Goal: Complete application form: Complete application form

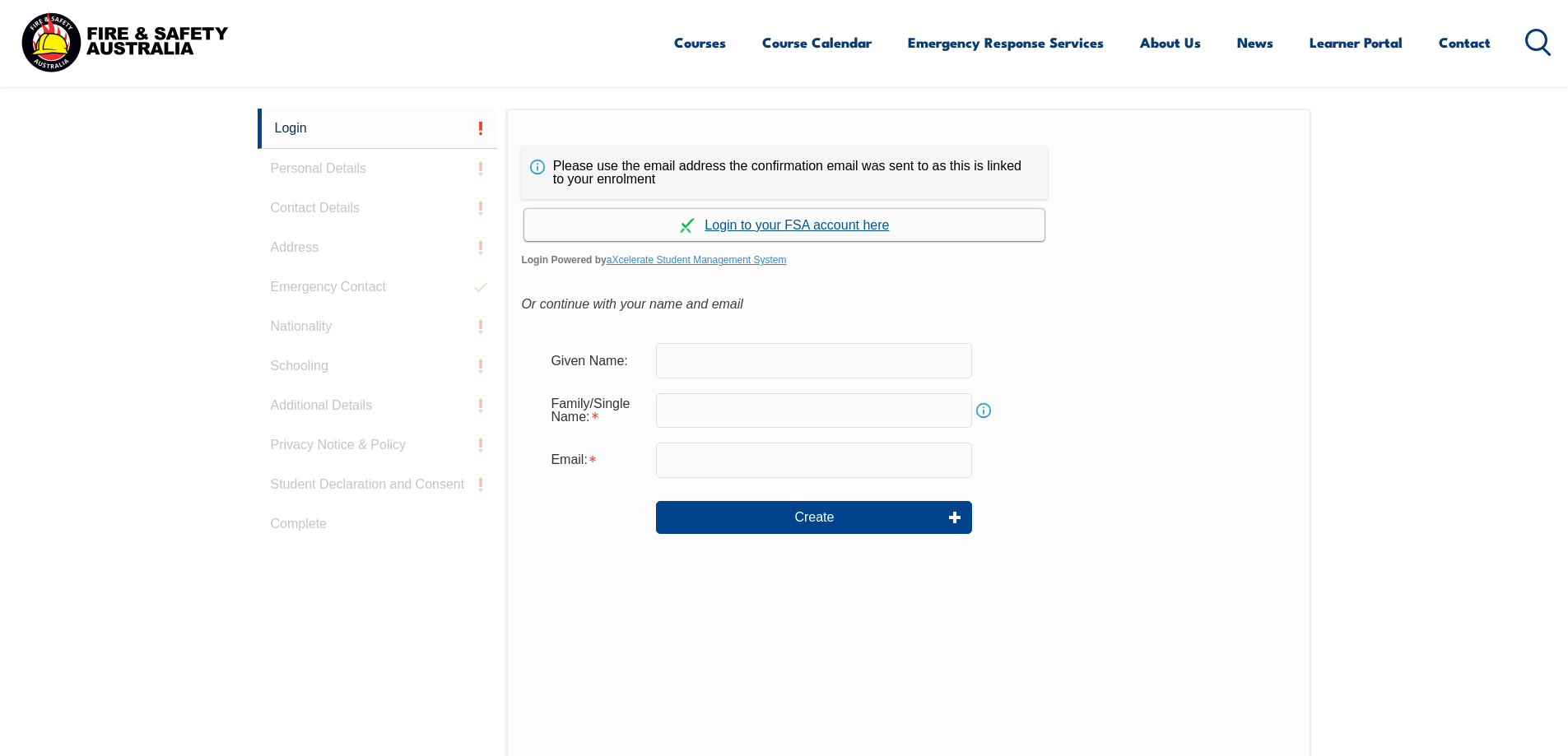
click at [826, 223] on link "Continue with aXcelerate" at bounding box center [784, 225] width 521 height 33
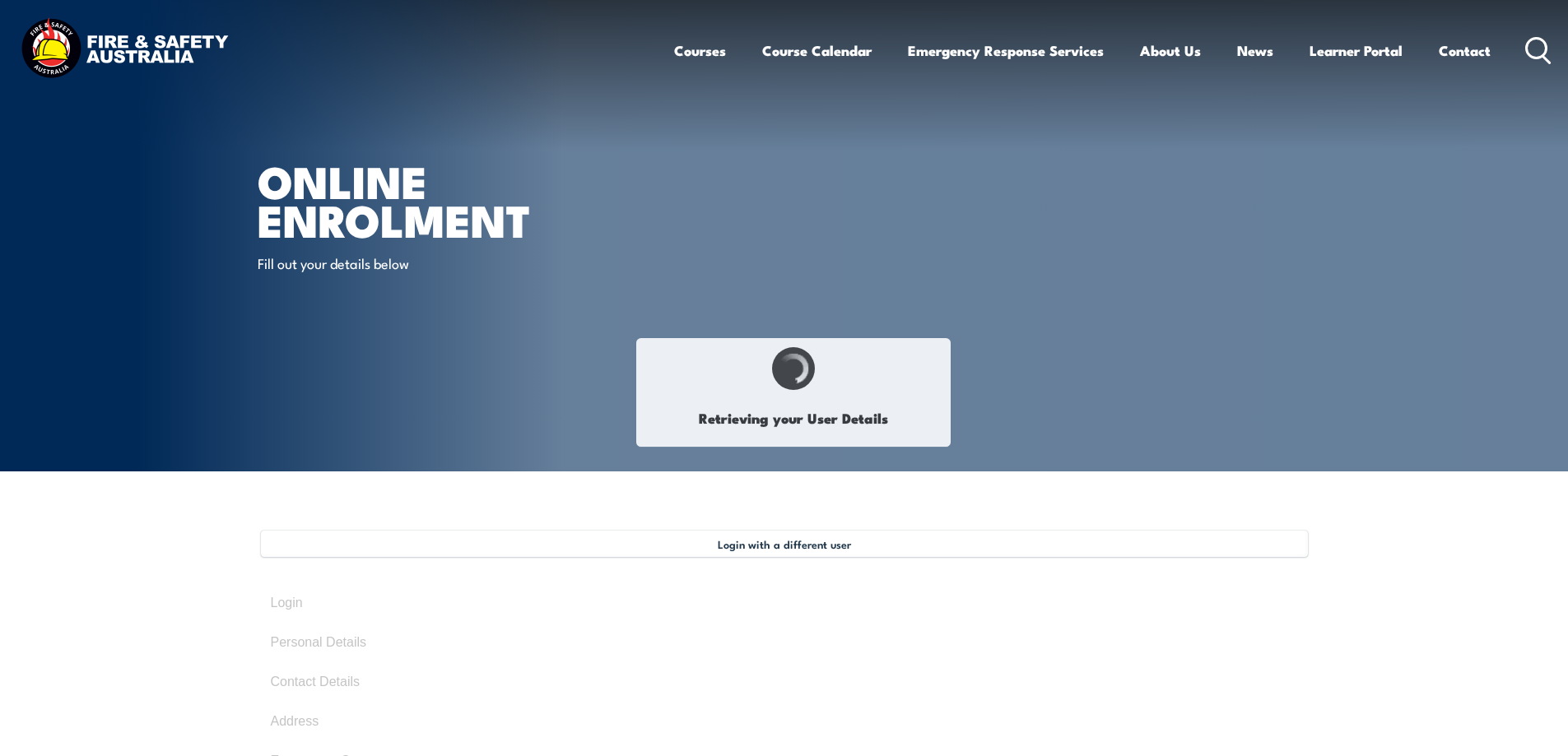
select select "Mr"
type input "[PERSON_NAME]"
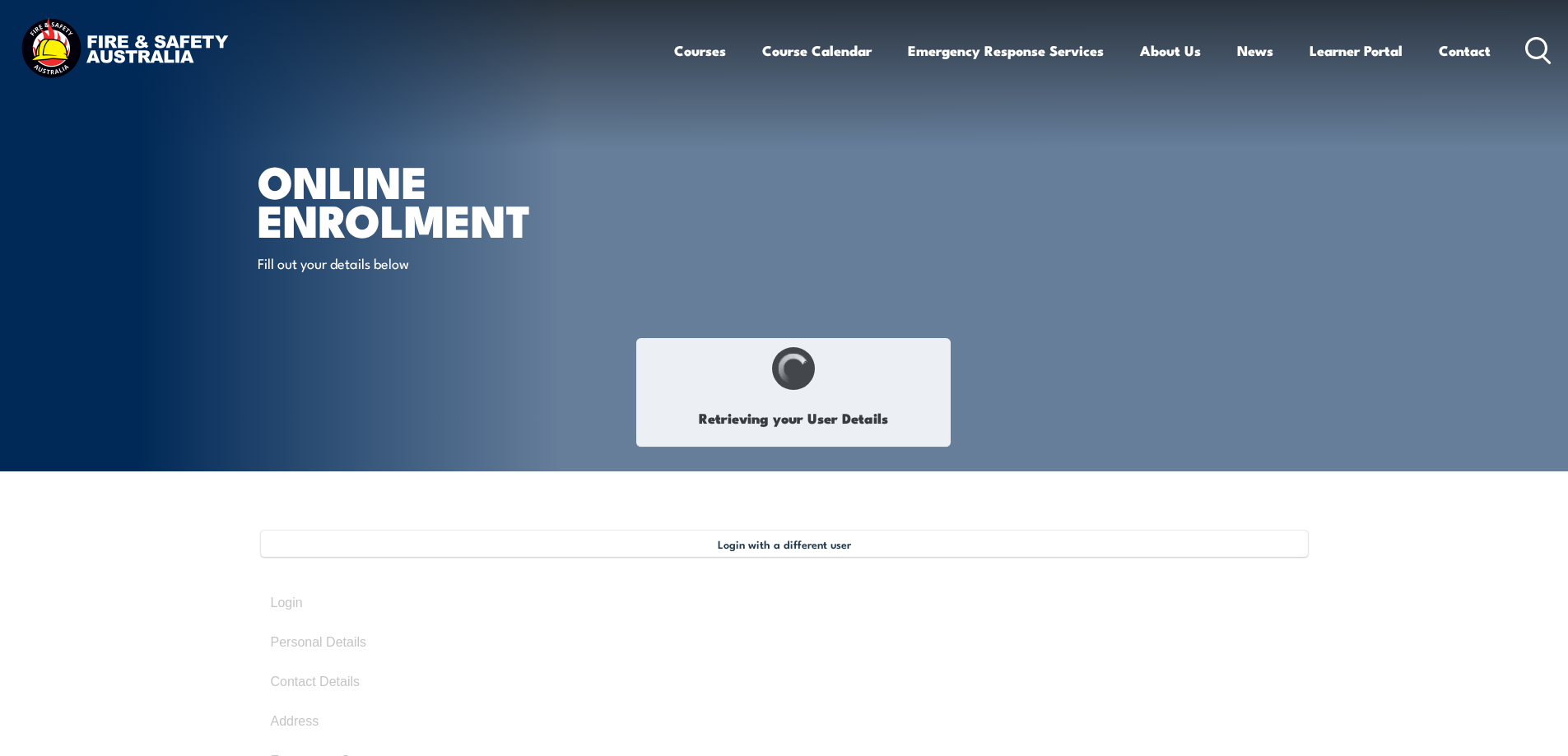
type input "[DATE]"
type input "ZZ4LRPJZ8W"
select select "M"
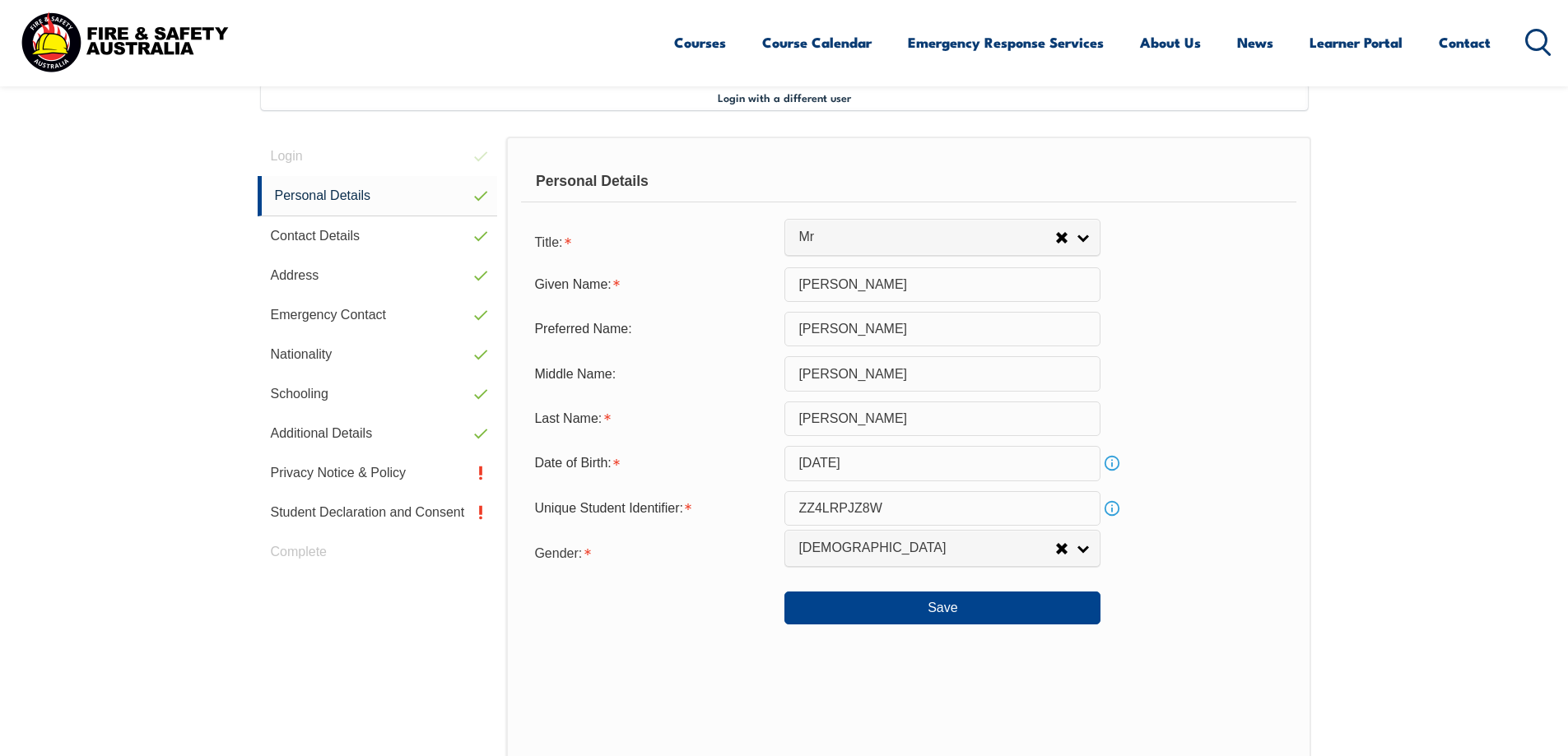
scroll to position [448, 0]
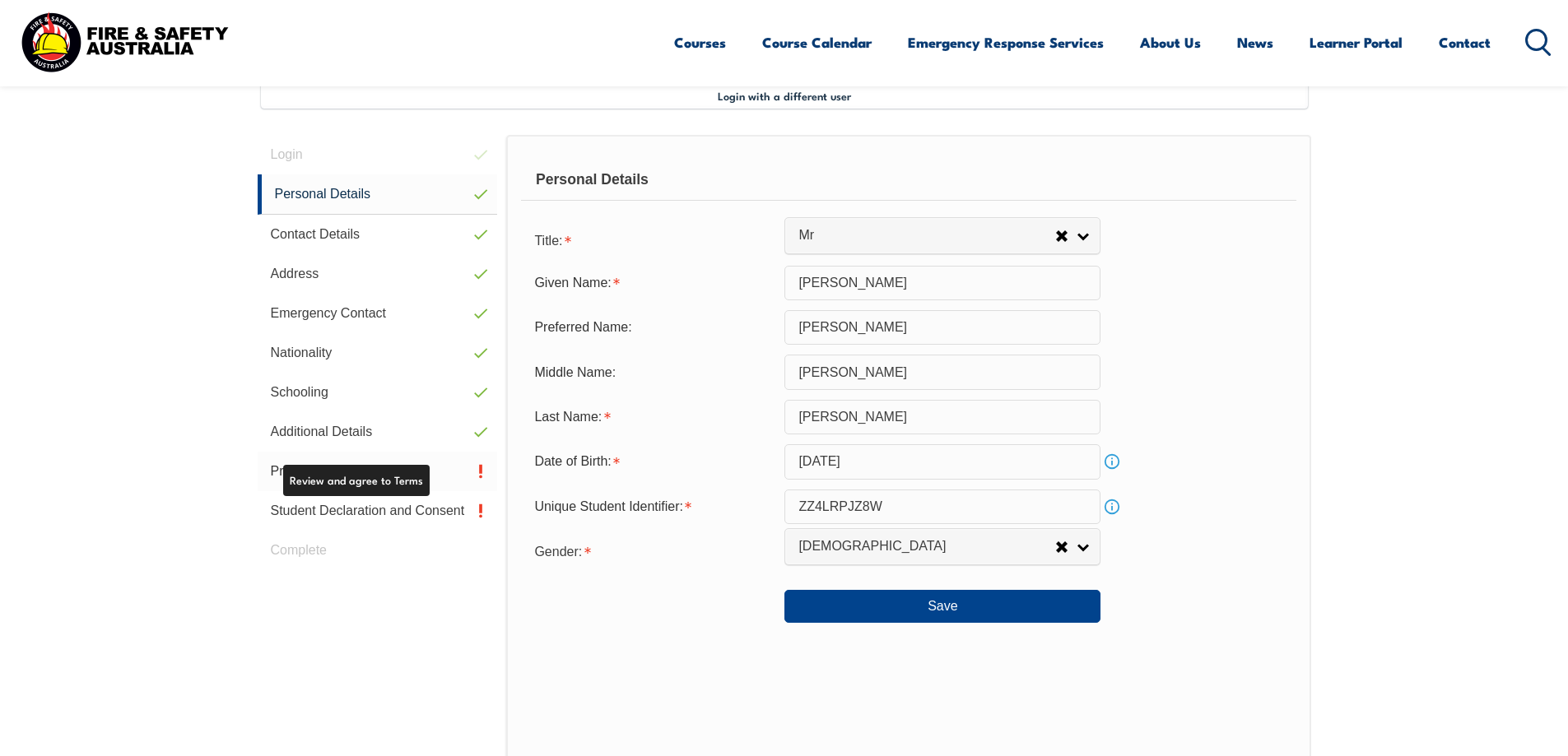
click at [389, 473] on link "Privacy Notice & Policy" at bounding box center [377, 471] width 240 height 40
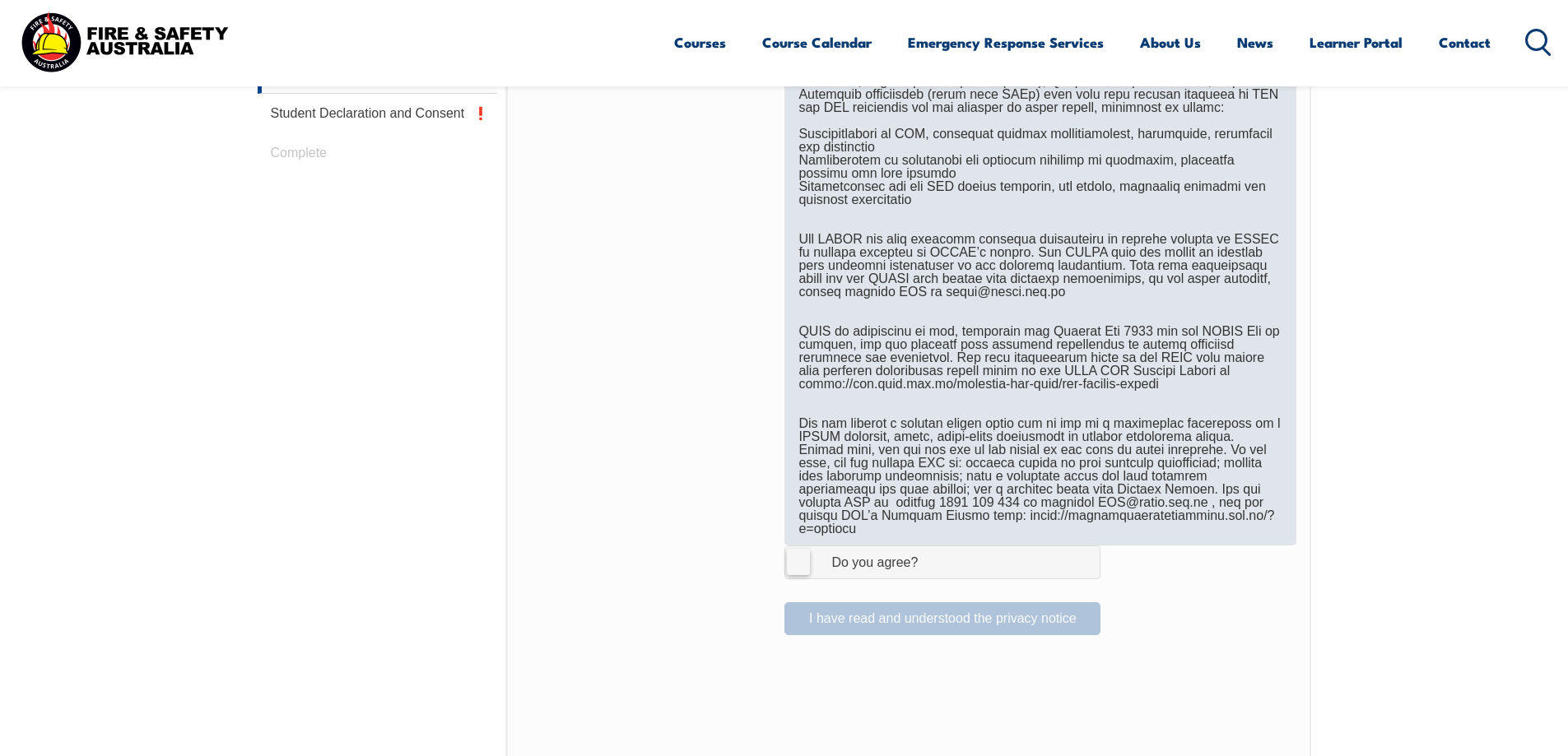
scroll to position [942, 0]
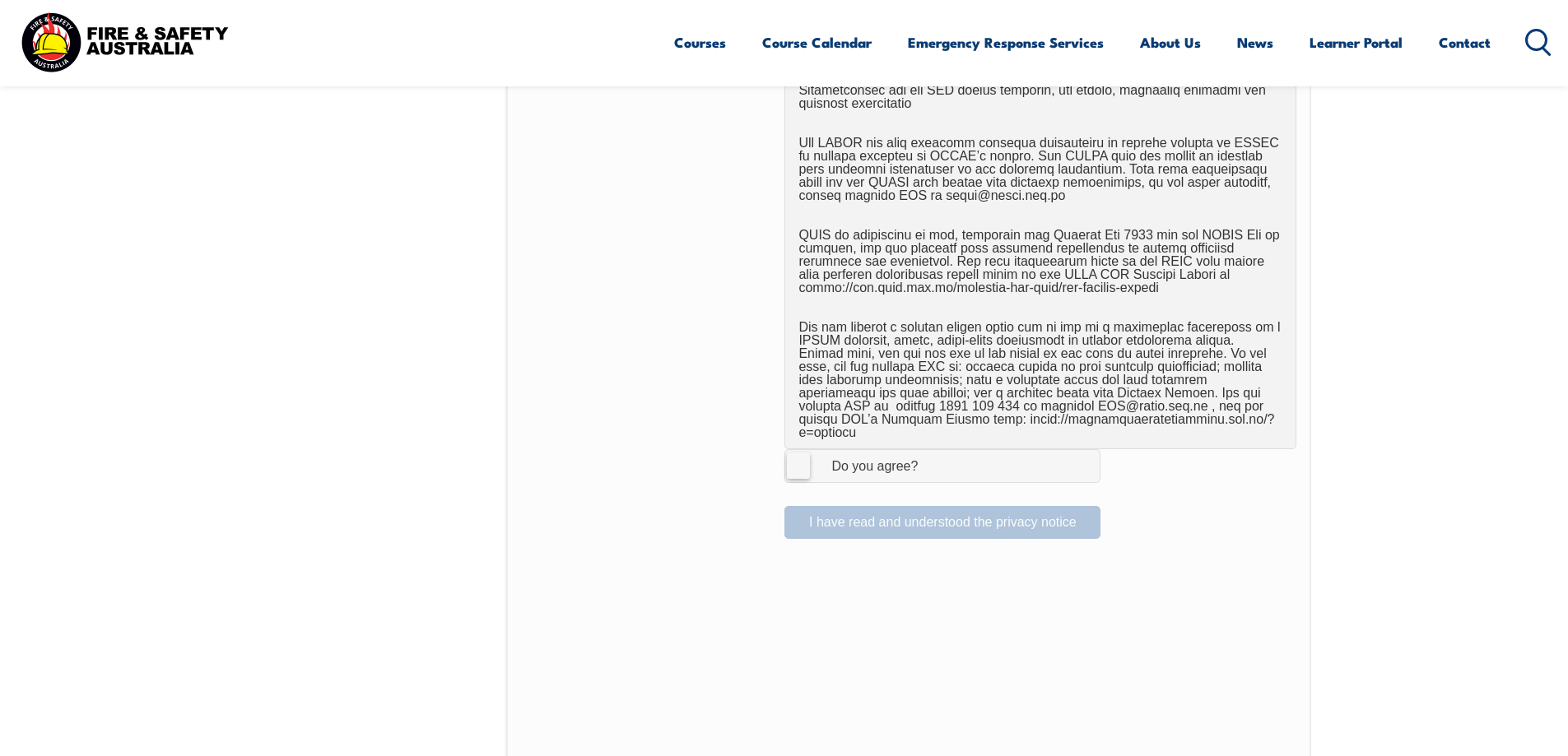
click at [799, 452] on label "I Agree Do you agree?" at bounding box center [943, 465] width 317 height 33
click at [931, 452] on input "I Agree Do you agree?" at bounding box center [945, 466] width 28 height 32
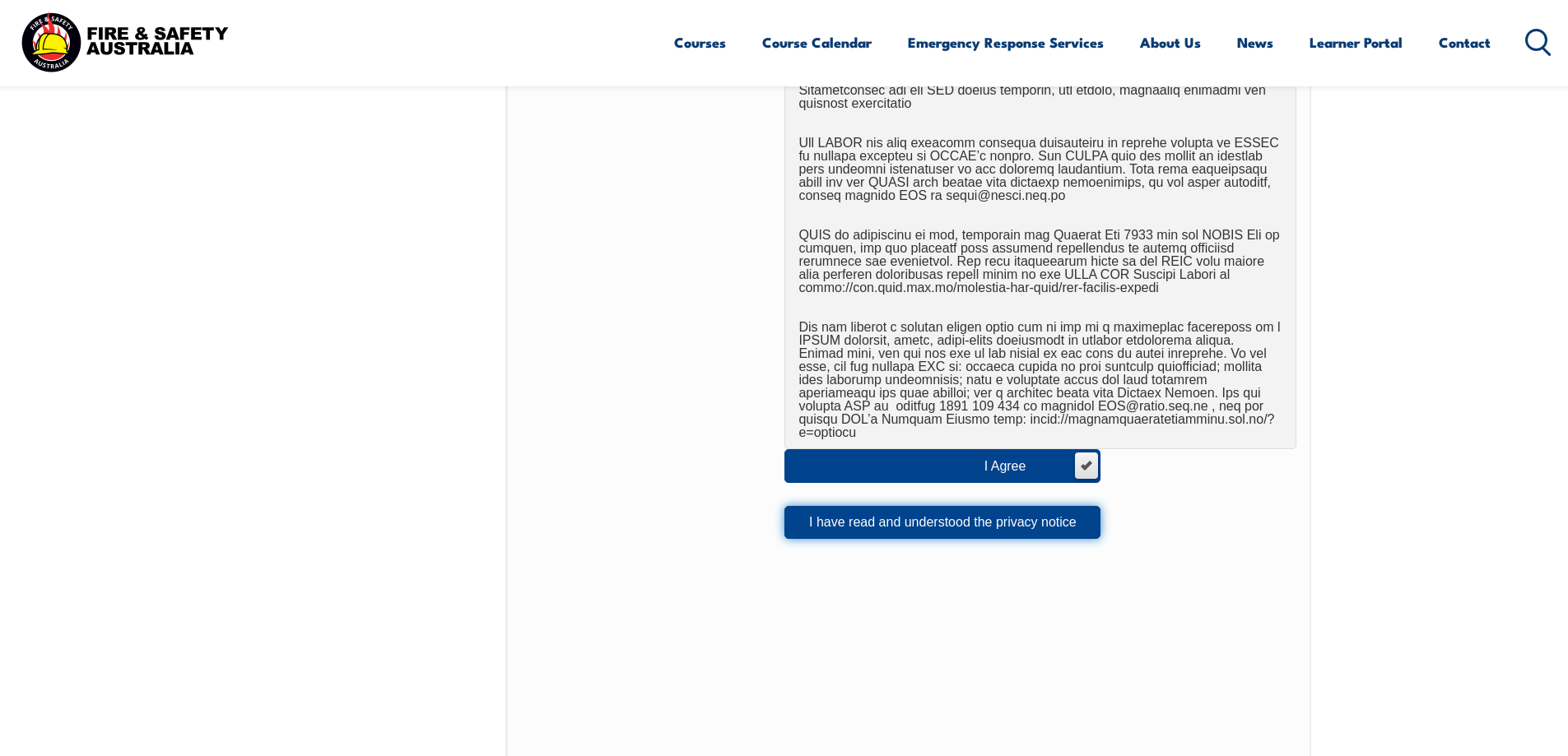
click at [824, 506] on button "I have read and understood the privacy notice" at bounding box center [943, 522] width 317 height 33
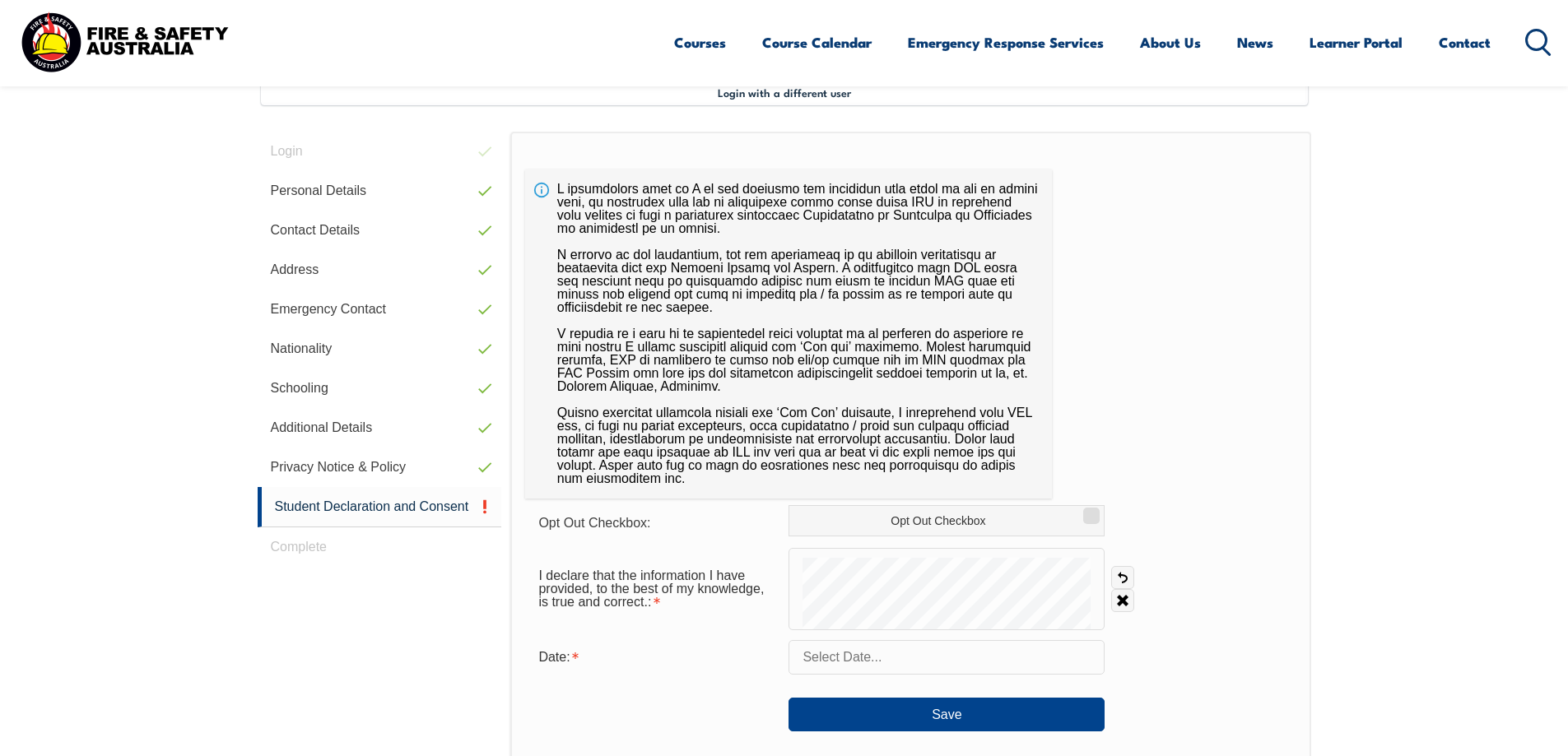
scroll to position [448, 0]
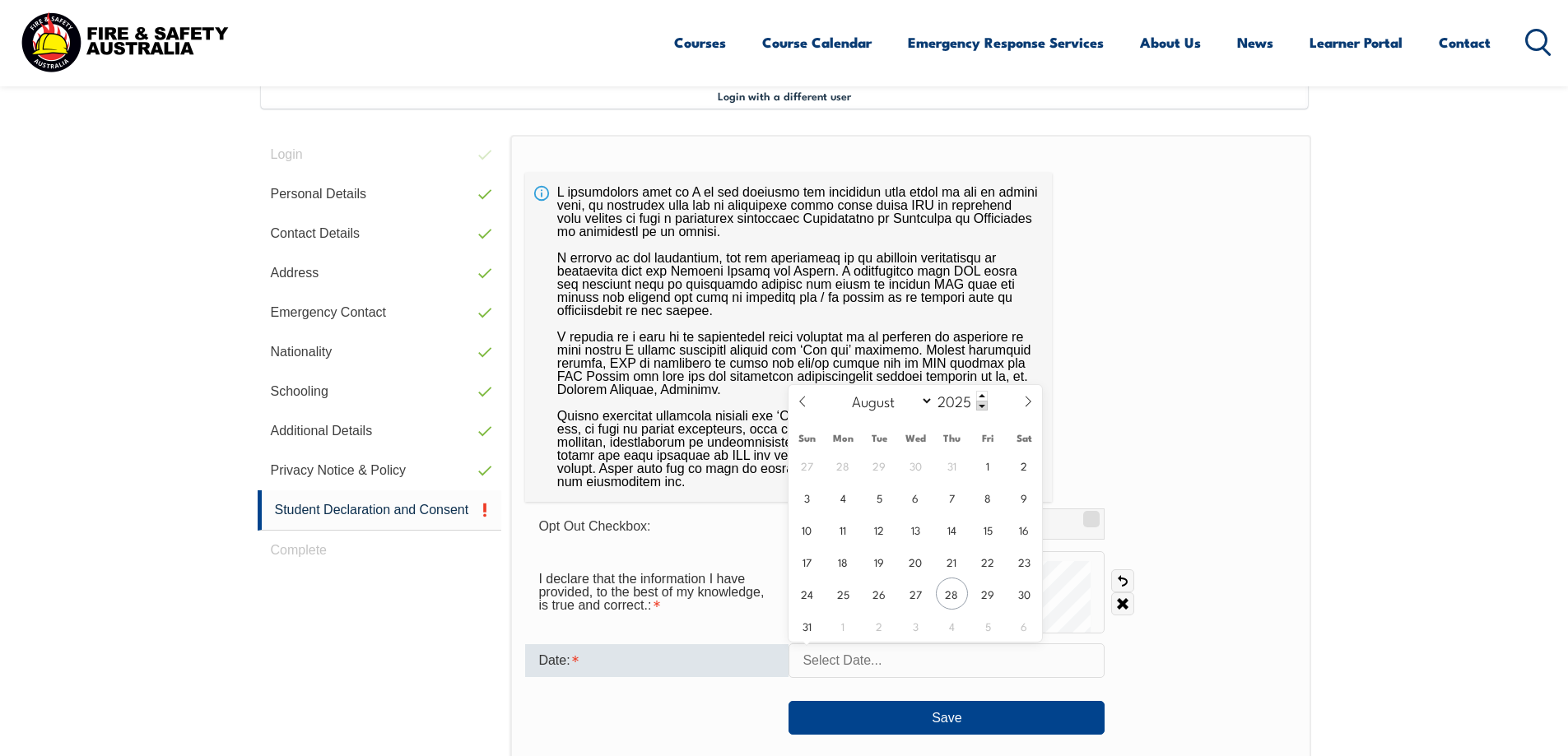
click at [945, 657] on input "text" at bounding box center [947, 660] width 317 height 34
click at [959, 589] on span "28" at bounding box center [952, 593] width 33 height 33
type input "[DATE]"
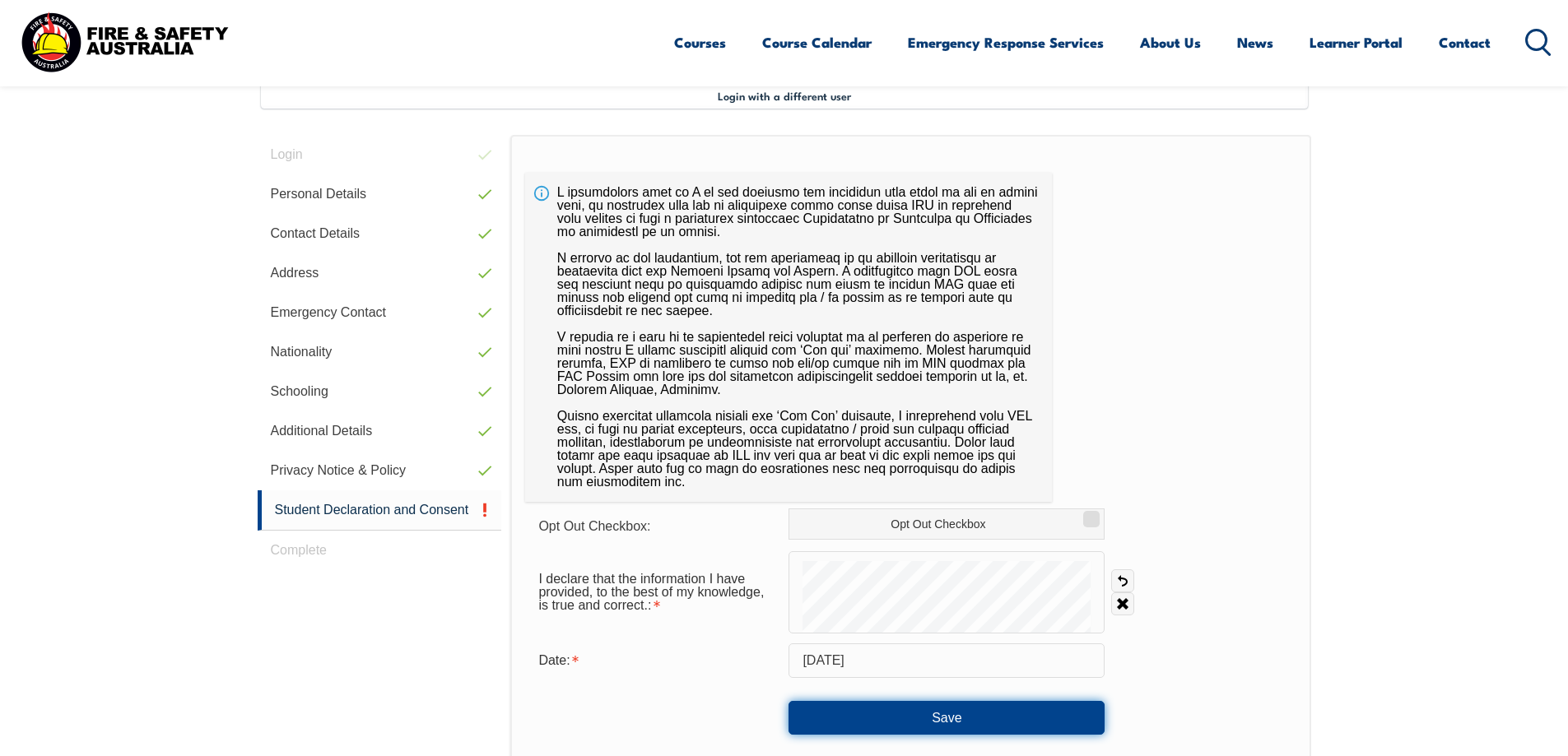
click at [936, 720] on button "Save" at bounding box center [947, 717] width 317 height 33
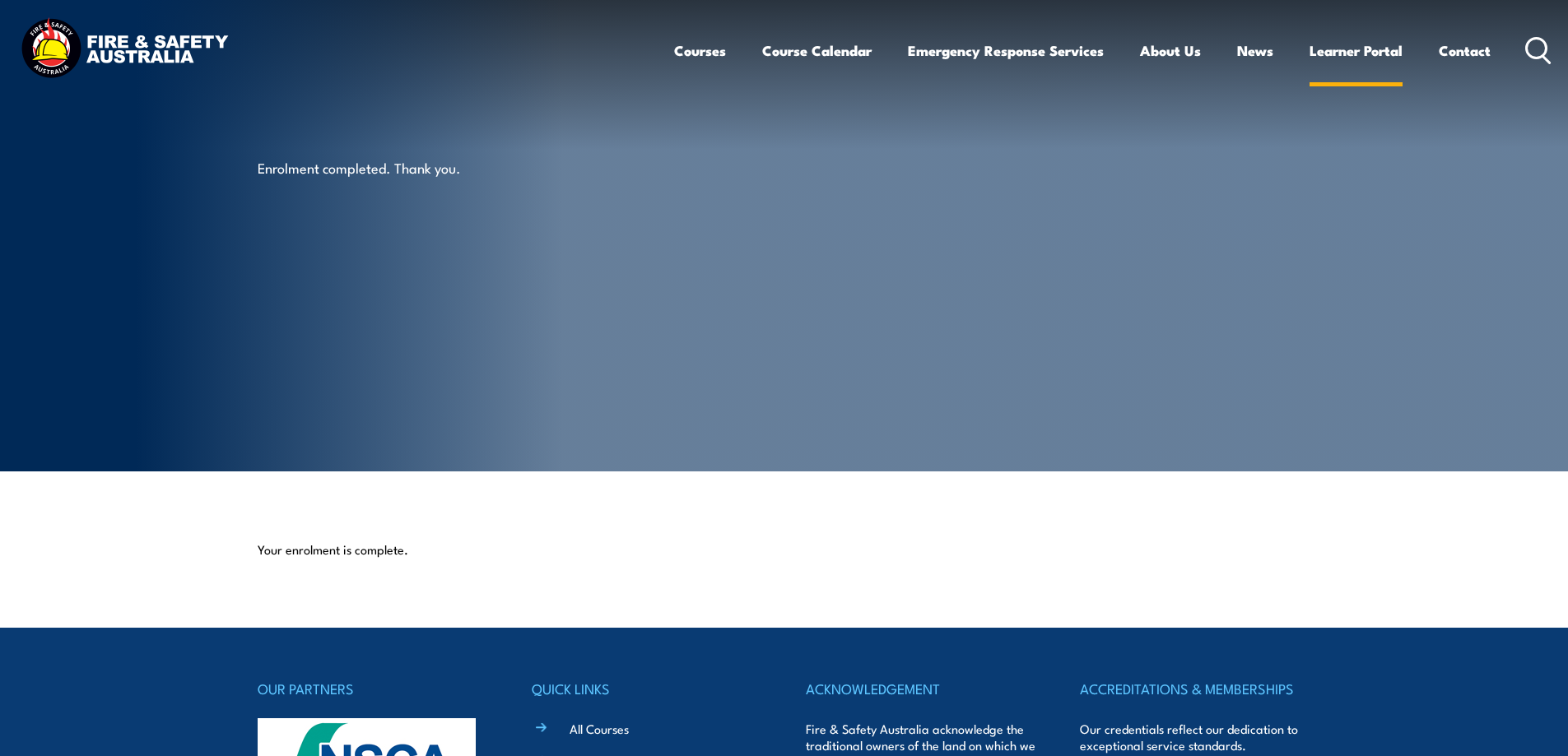
click at [1337, 47] on link "Learner Portal" at bounding box center [1356, 51] width 93 height 44
